Goal: Entertainment & Leisure: Consume media (video, audio)

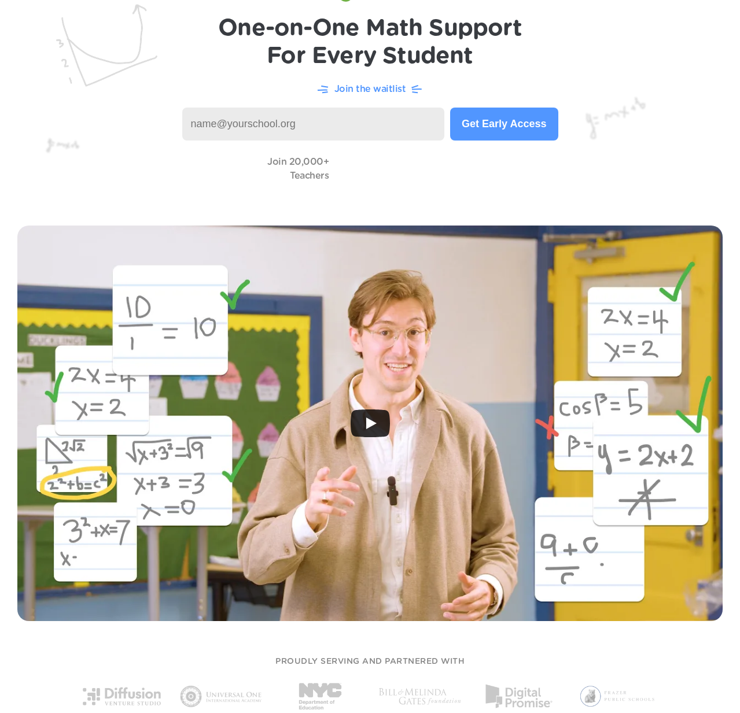
scroll to position [86, 0]
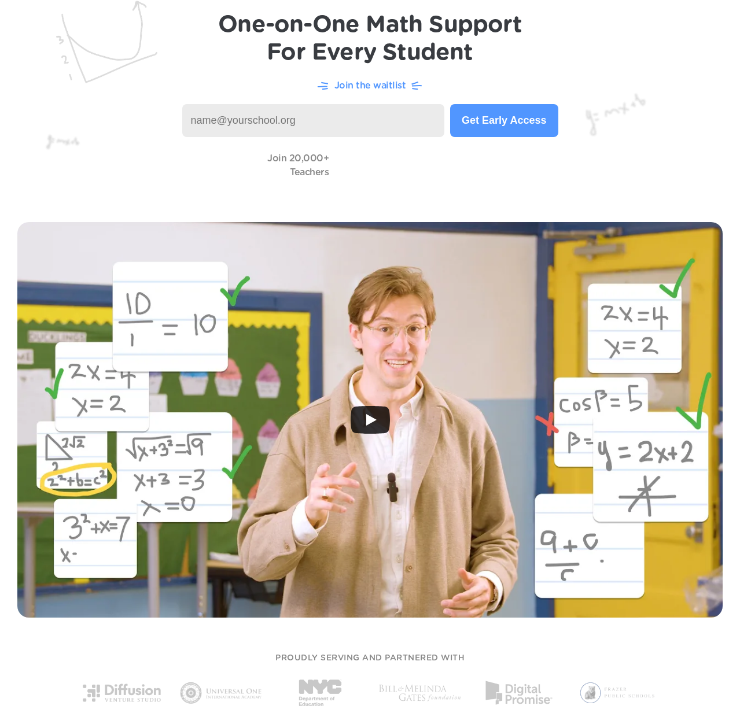
click at [367, 415] on icon "Play" at bounding box center [371, 420] width 10 height 12
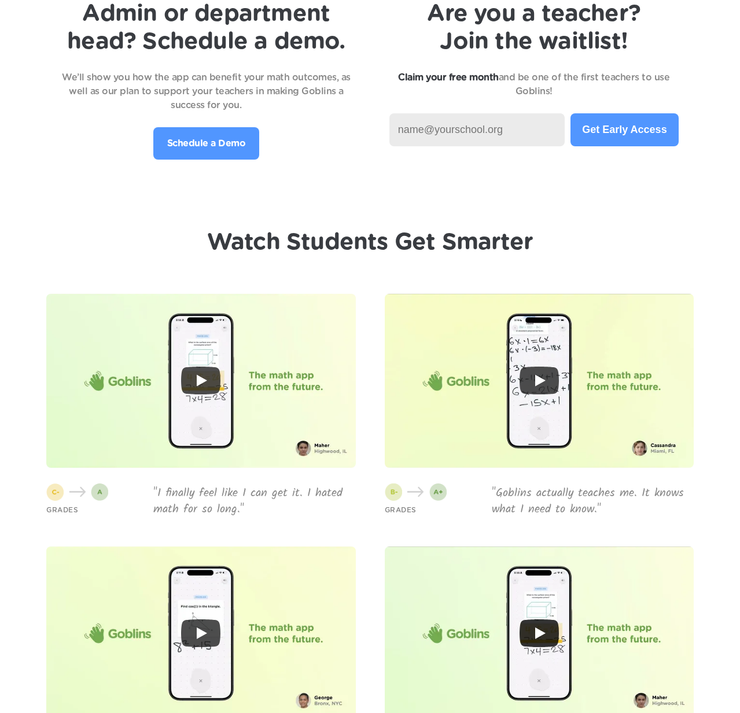
scroll to position [2460, 0]
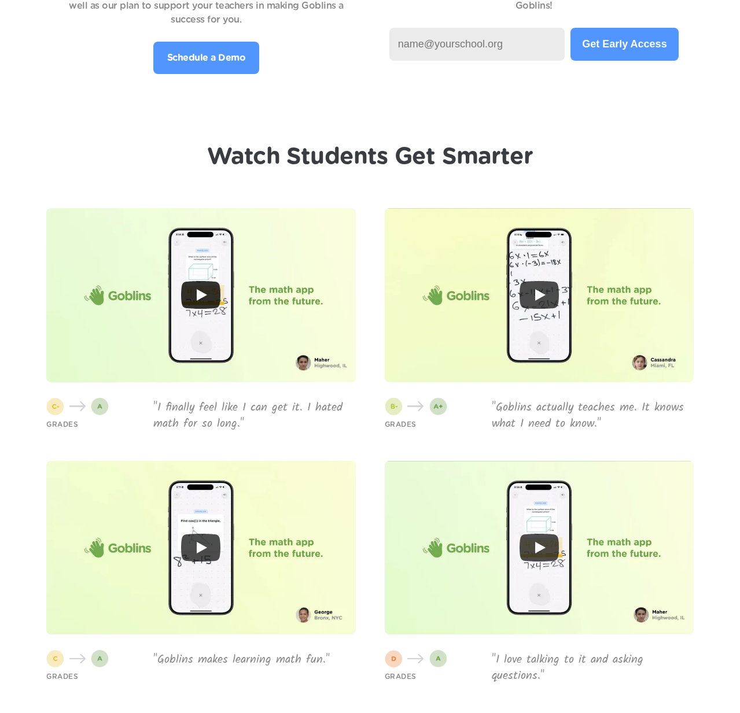
scroll to position [2561, 0]
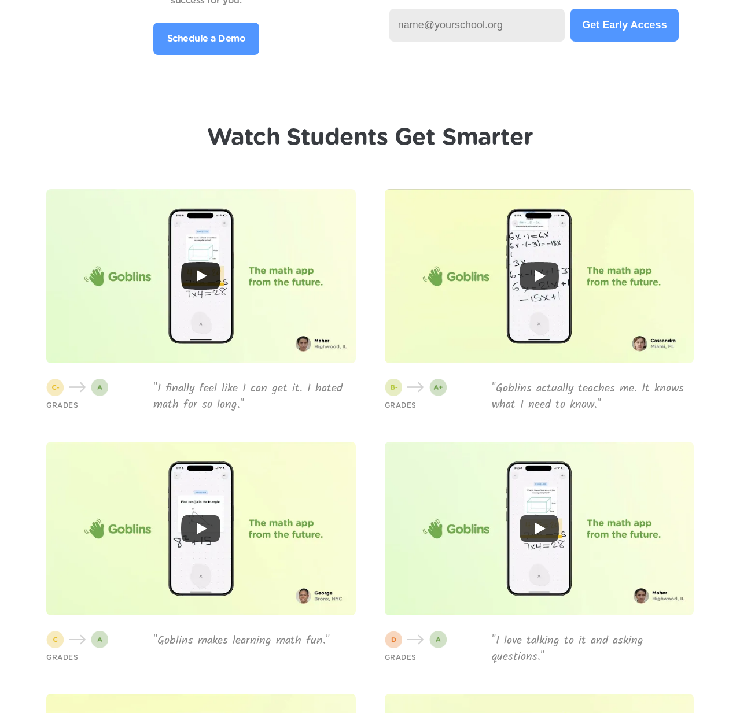
click at [205, 274] on icon "Play" at bounding box center [200, 276] width 39 height 28
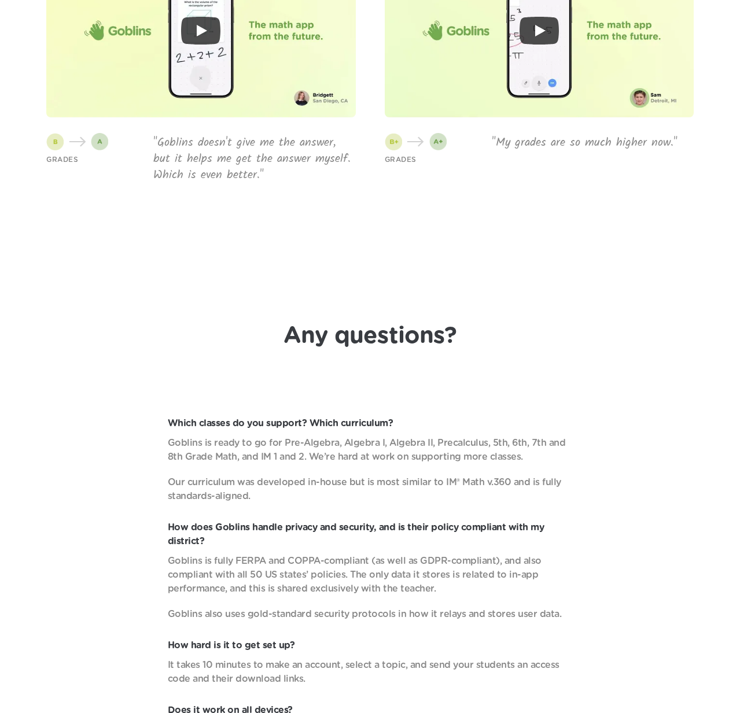
scroll to position [3317, 0]
